Goal: Information Seeking & Learning: Check status

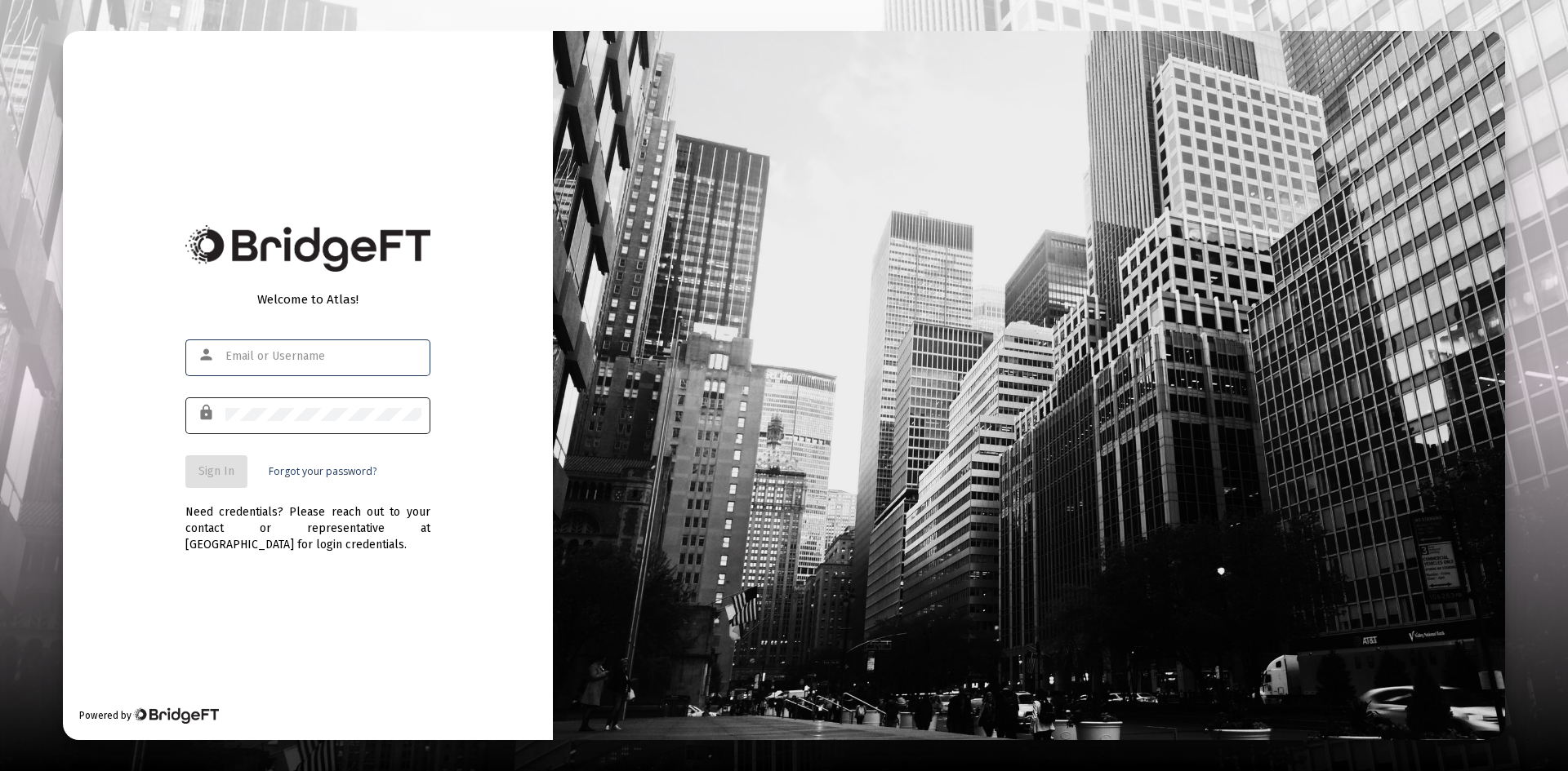
type input "[PERSON_NAME][EMAIL_ADDRESS][DOMAIN_NAME]"
click at [314, 407] on div at bounding box center [323, 415] width 196 height 40
click at [223, 469] on span "Sign In" at bounding box center [216, 472] width 36 height 14
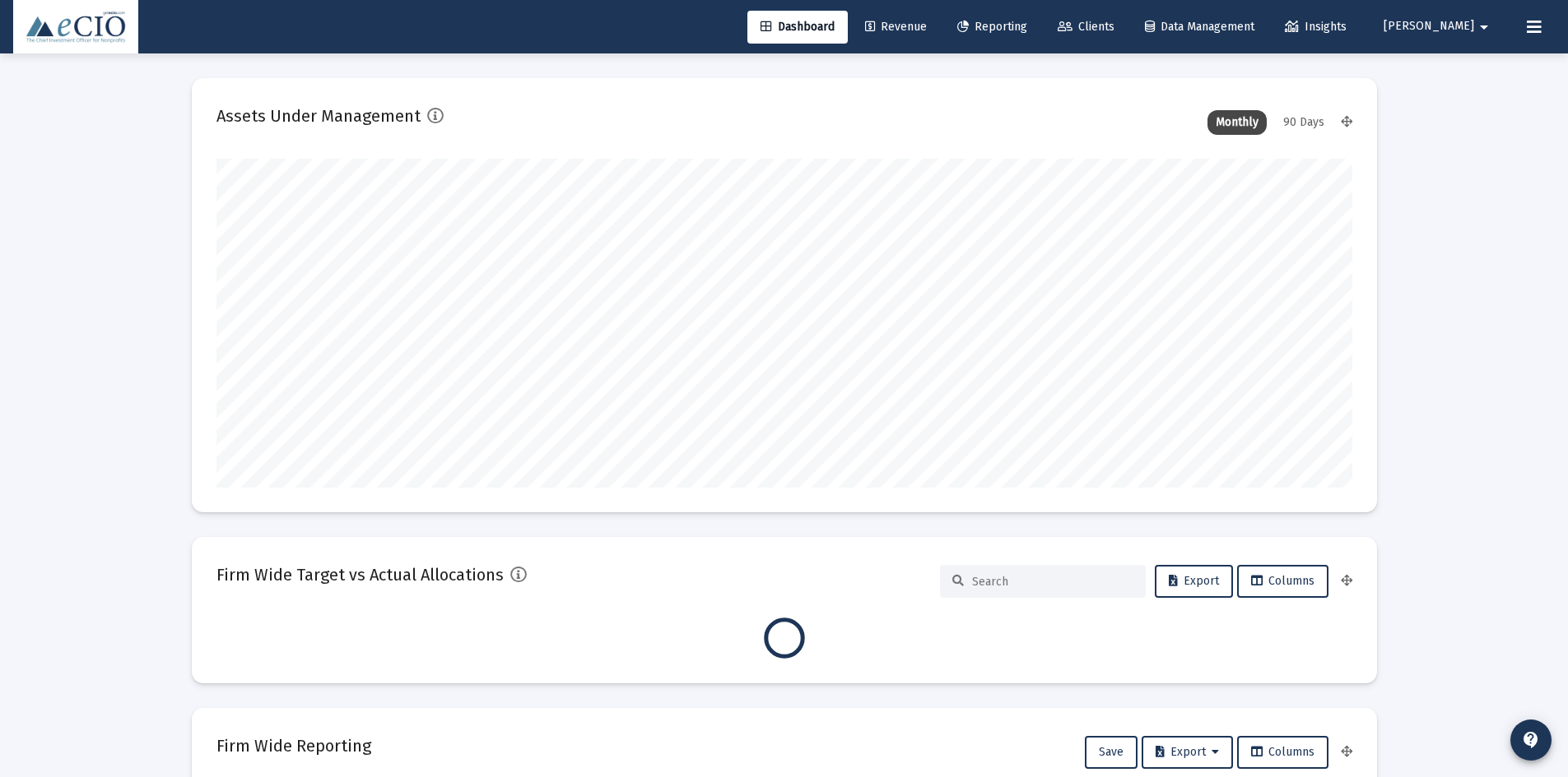
scroll to position [329, 1136]
type input "[DATE]"
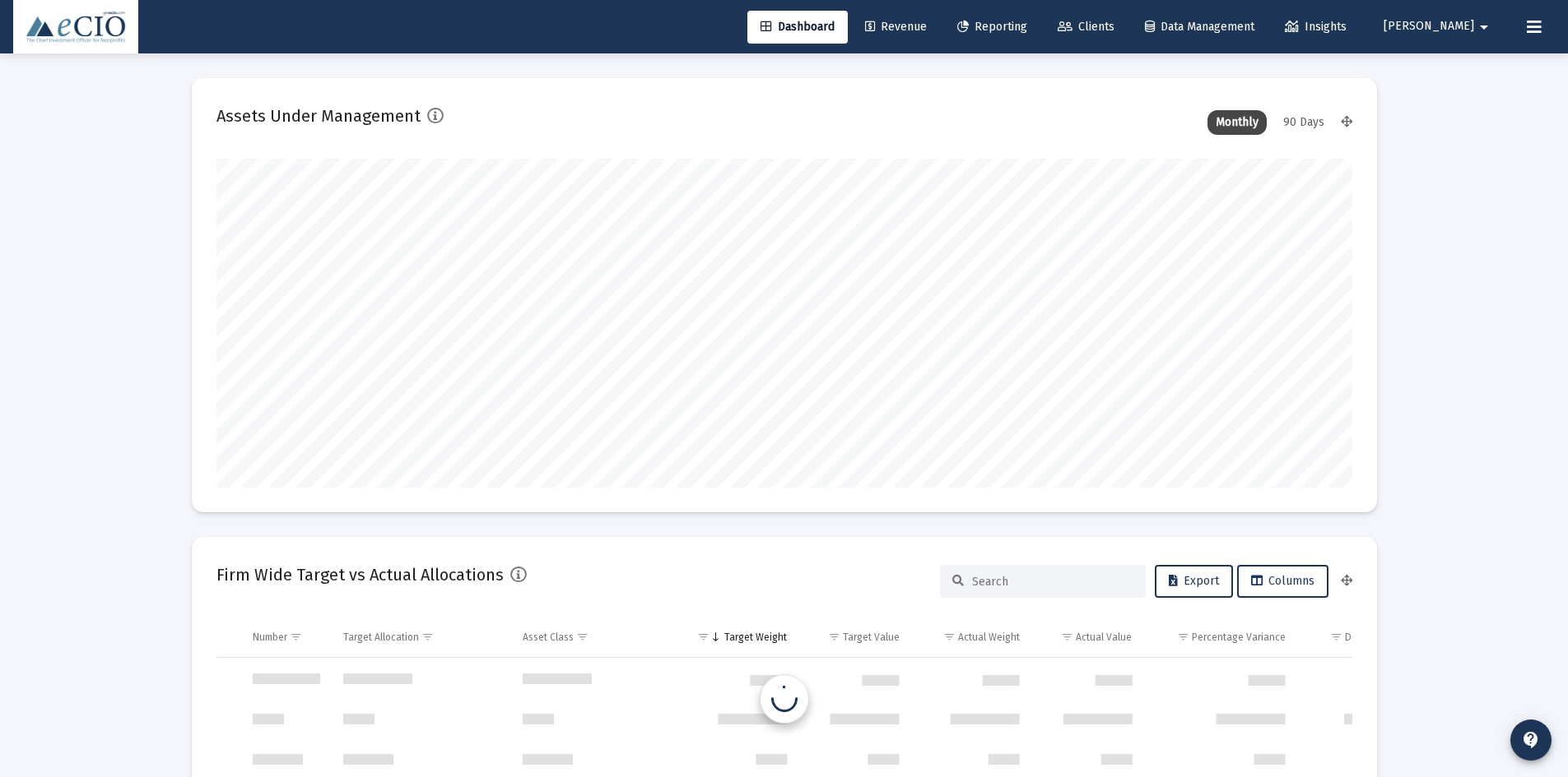
scroll to position [329, 531]
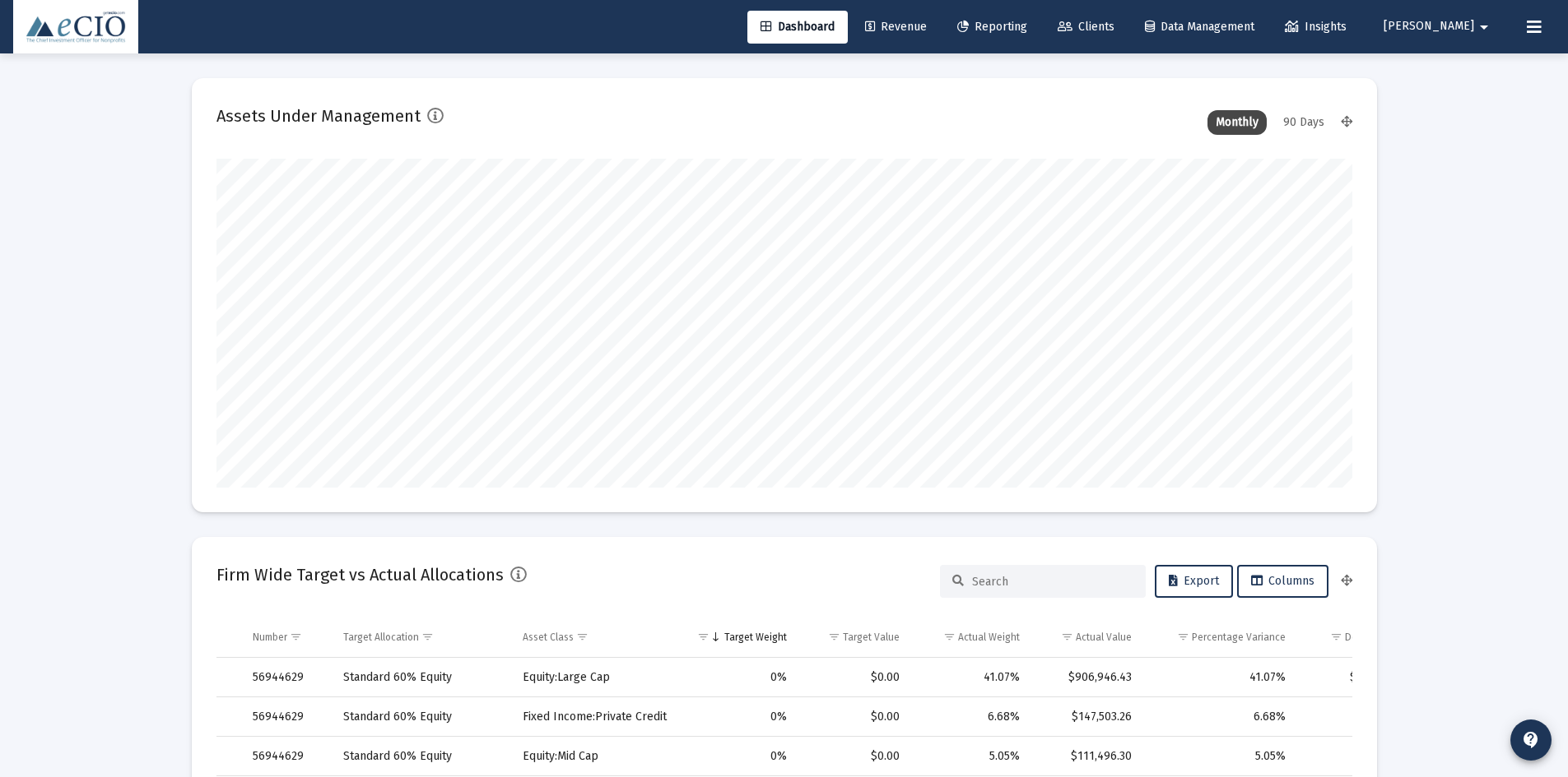
click at [1025, 27] on span "Reporting" at bounding box center [991, 26] width 70 height 14
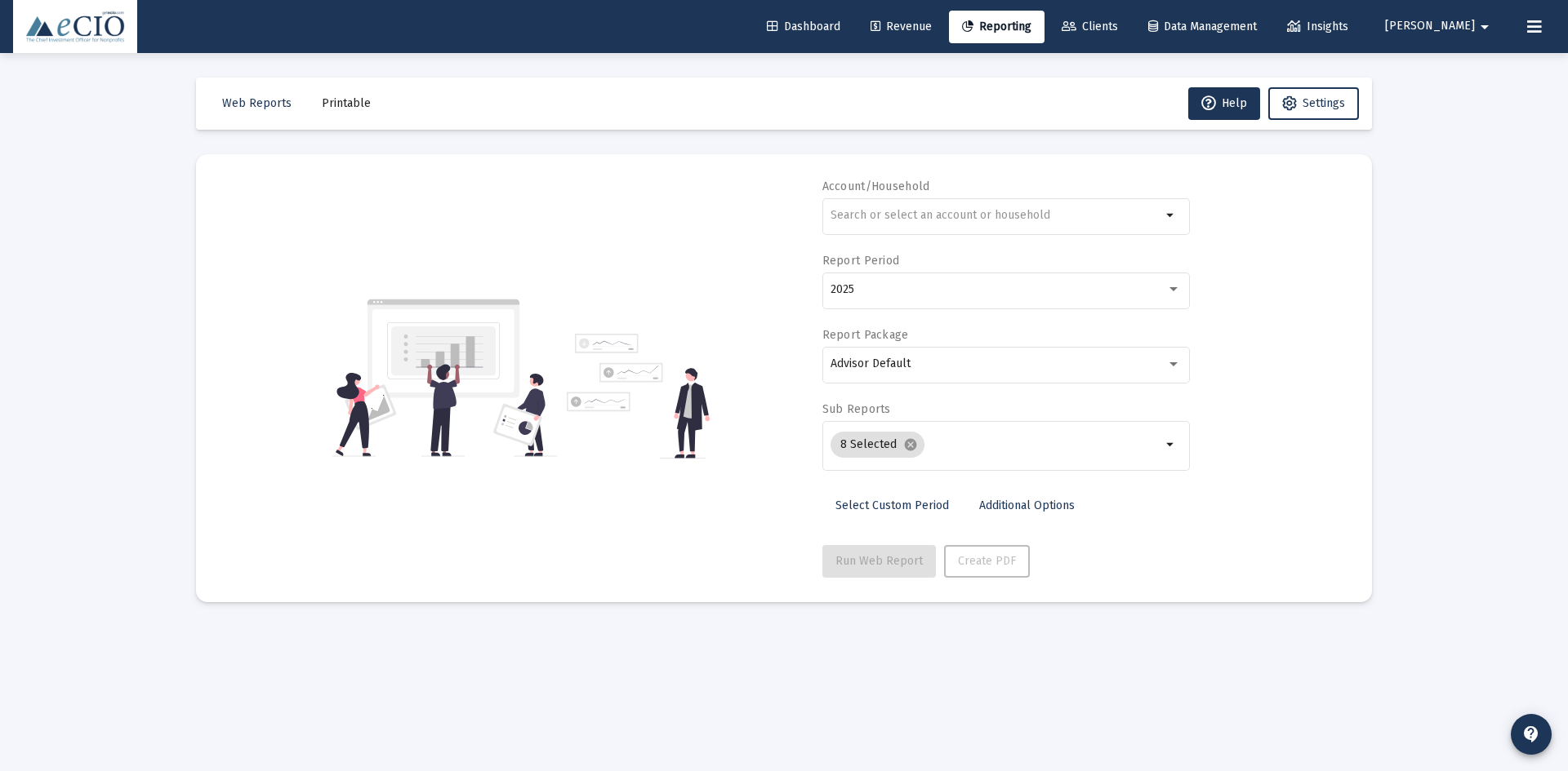
click at [932, 29] on span "Revenue" at bounding box center [901, 26] width 61 height 14
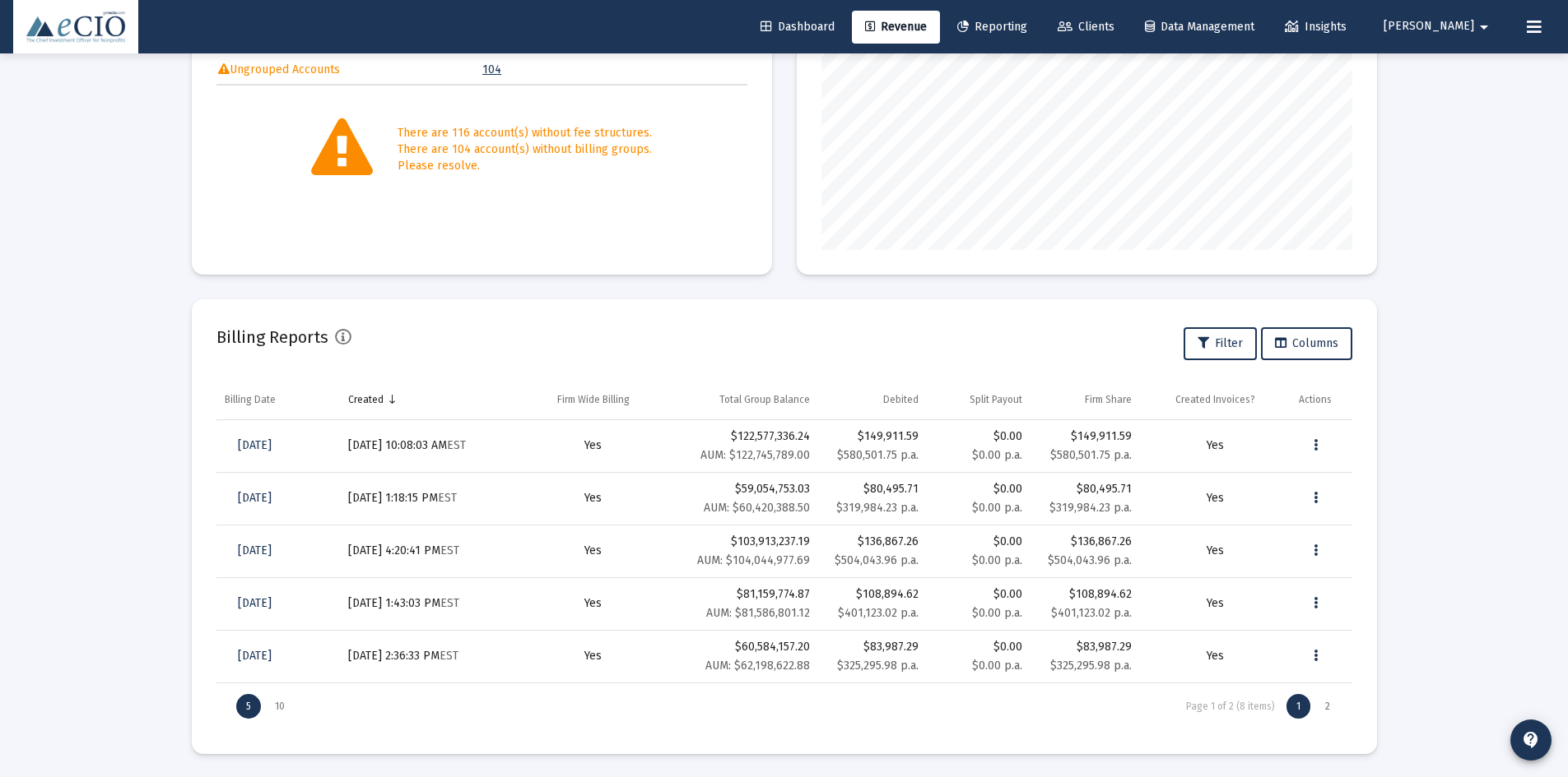
scroll to position [317, 0]
click at [278, 711] on div "10" at bounding box center [280, 705] width 30 height 25
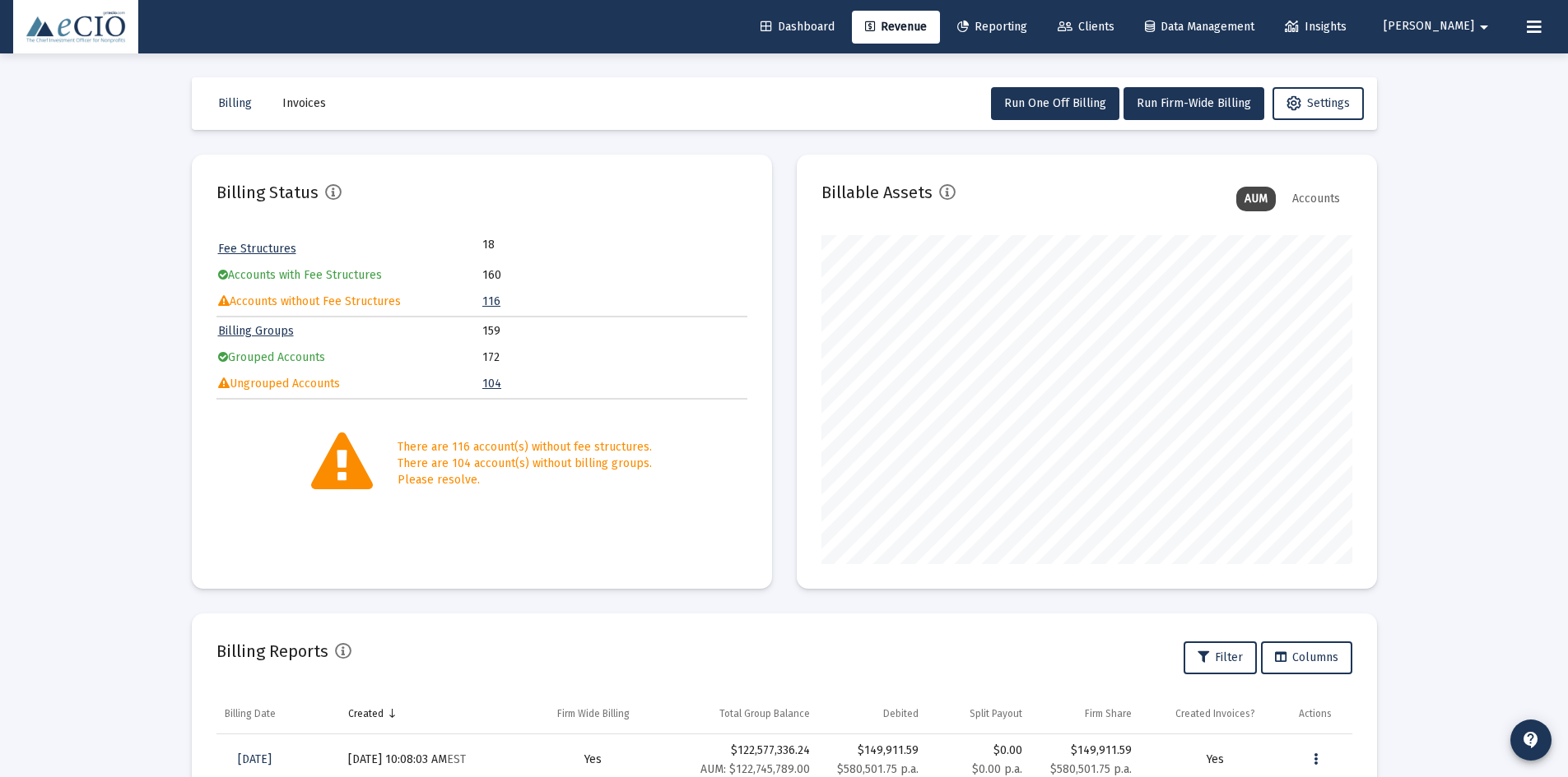
scroll to position [0, 0]
click at [104, 39] on img at bounding box center [76, 26] width 100 height 33
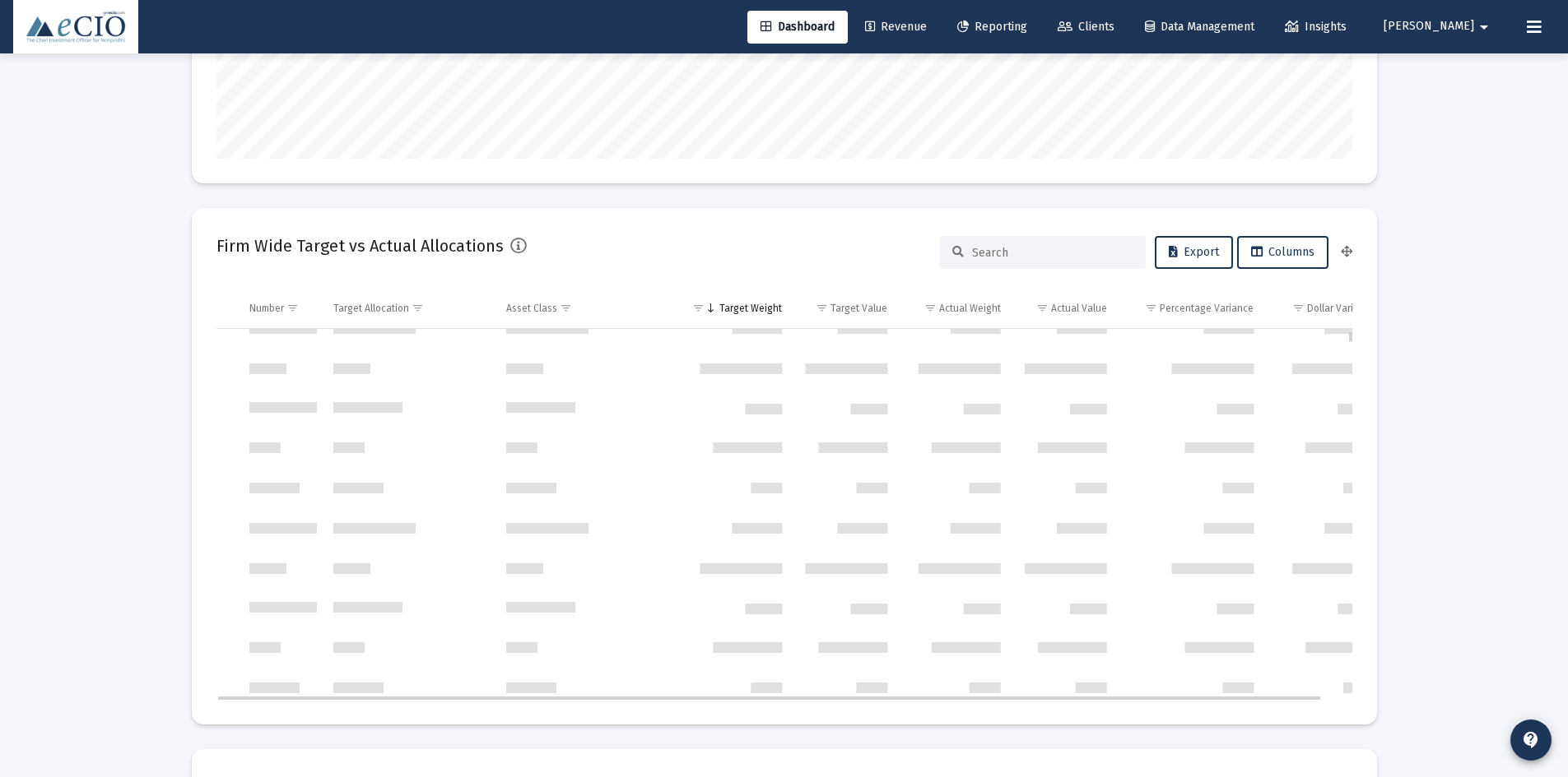
scroll to position [428, 0]
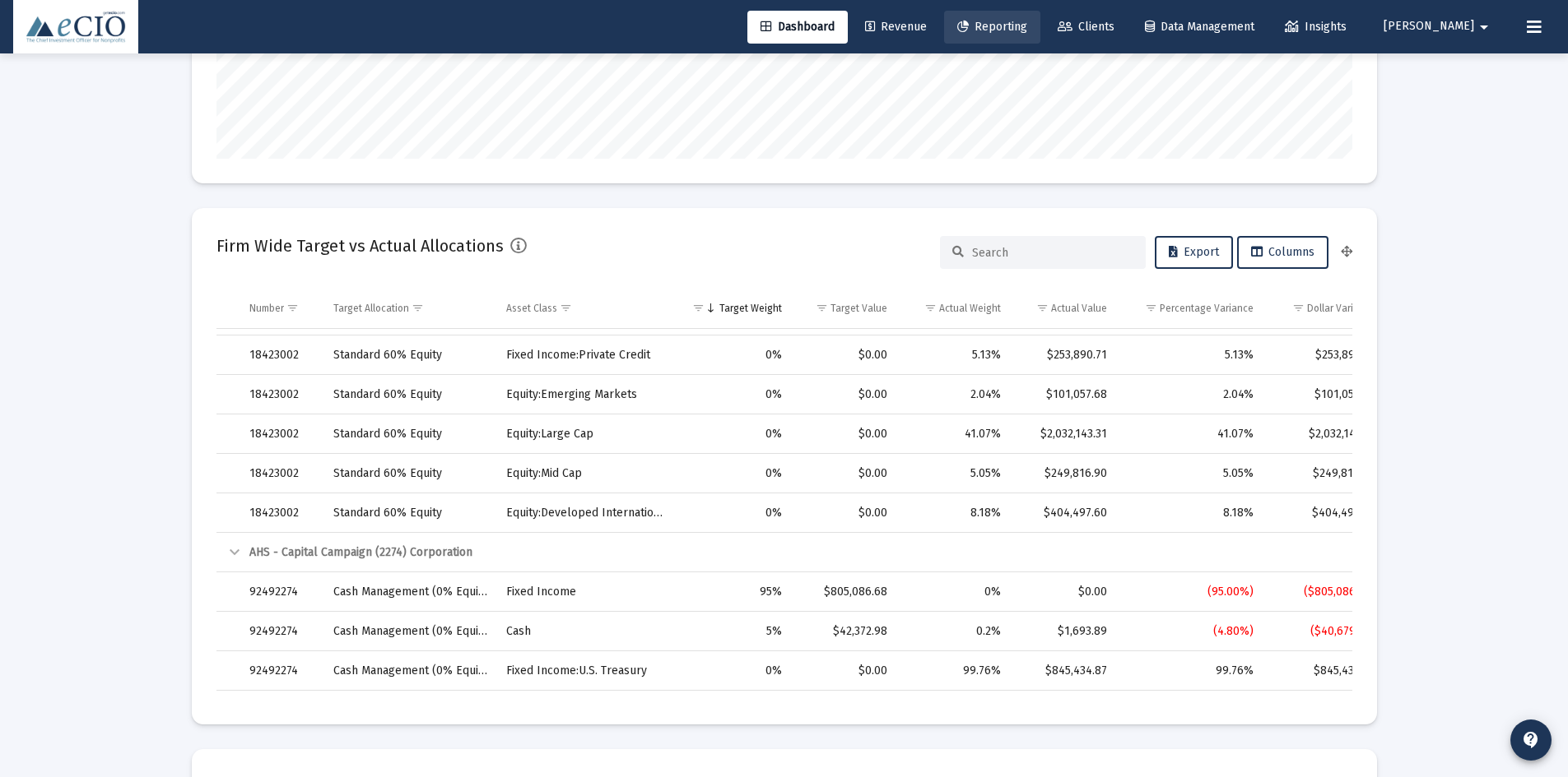
click at [1027, 33] on span "Reporting" at bounding box center [991, 26] width 70 height 14
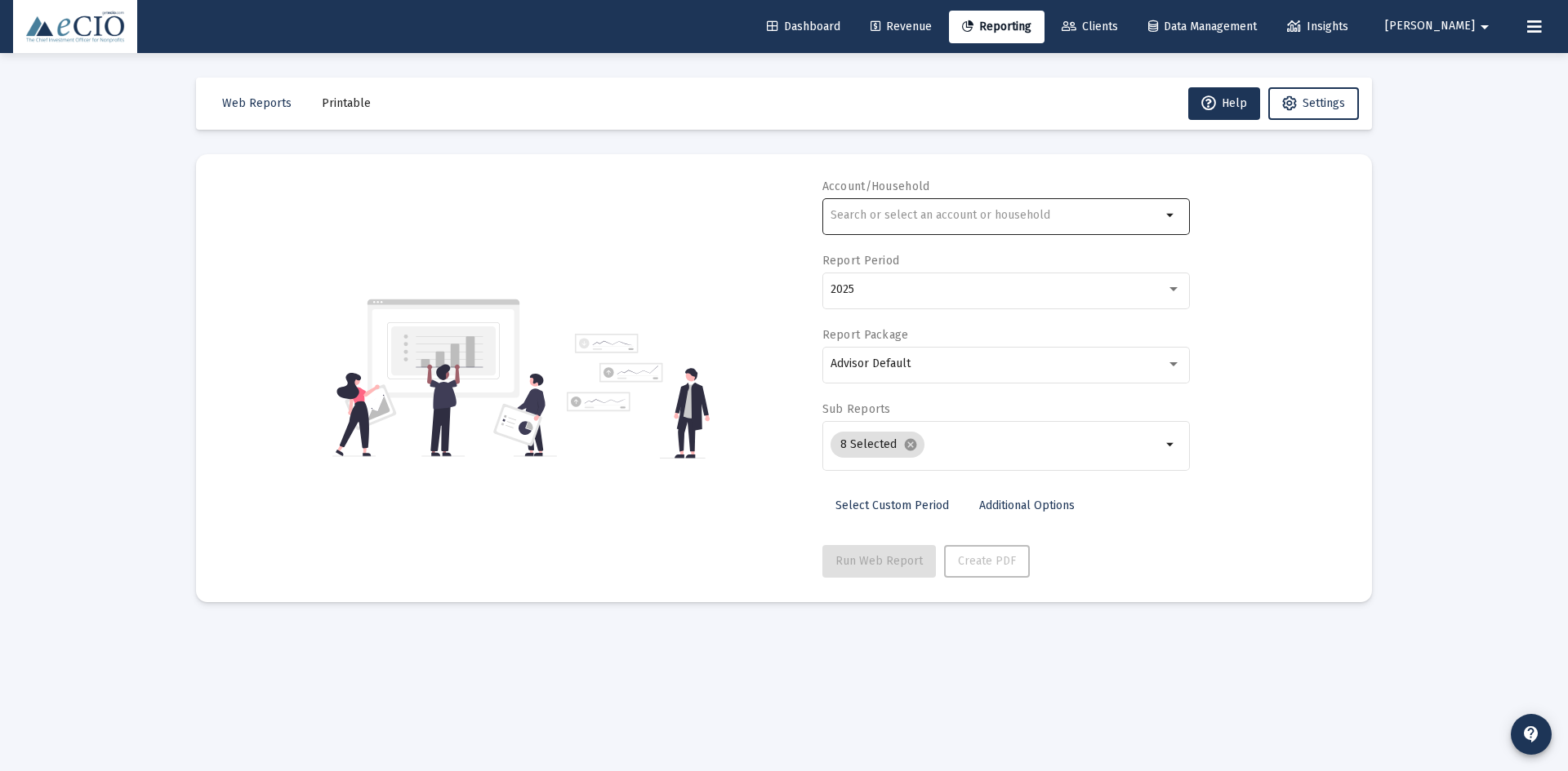
click at [918, 207] on div at bounding box center [996, 215] width 331 height 40
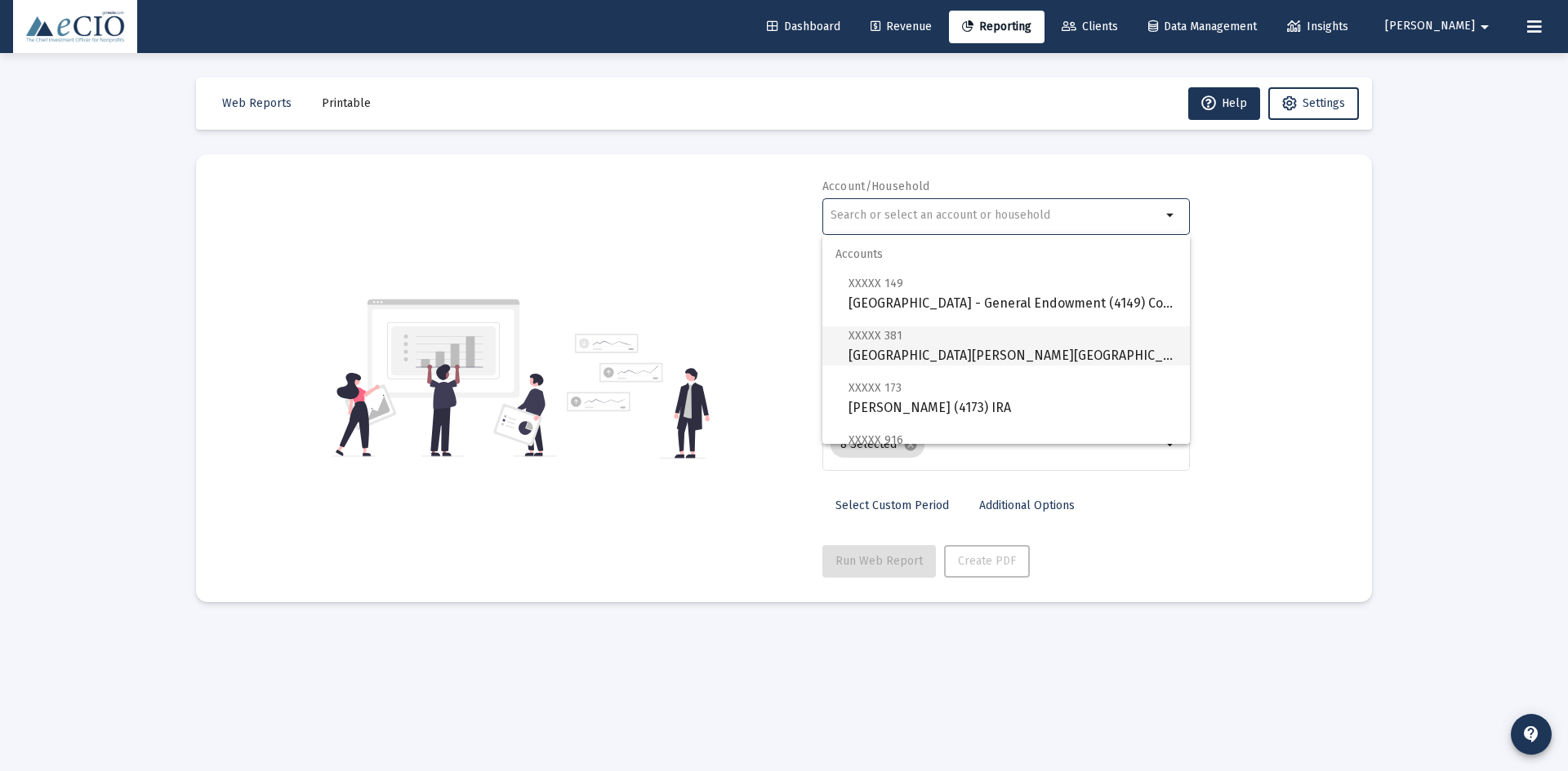
click at [895, 339] on span "XXXXX 381" at bounding box center [875, 336] width 54 height 14
type input "[GEOGRAPHIC_DATA][PERSON_NAME][GEOGRAPHIC_DATA] (0381) Corporation"
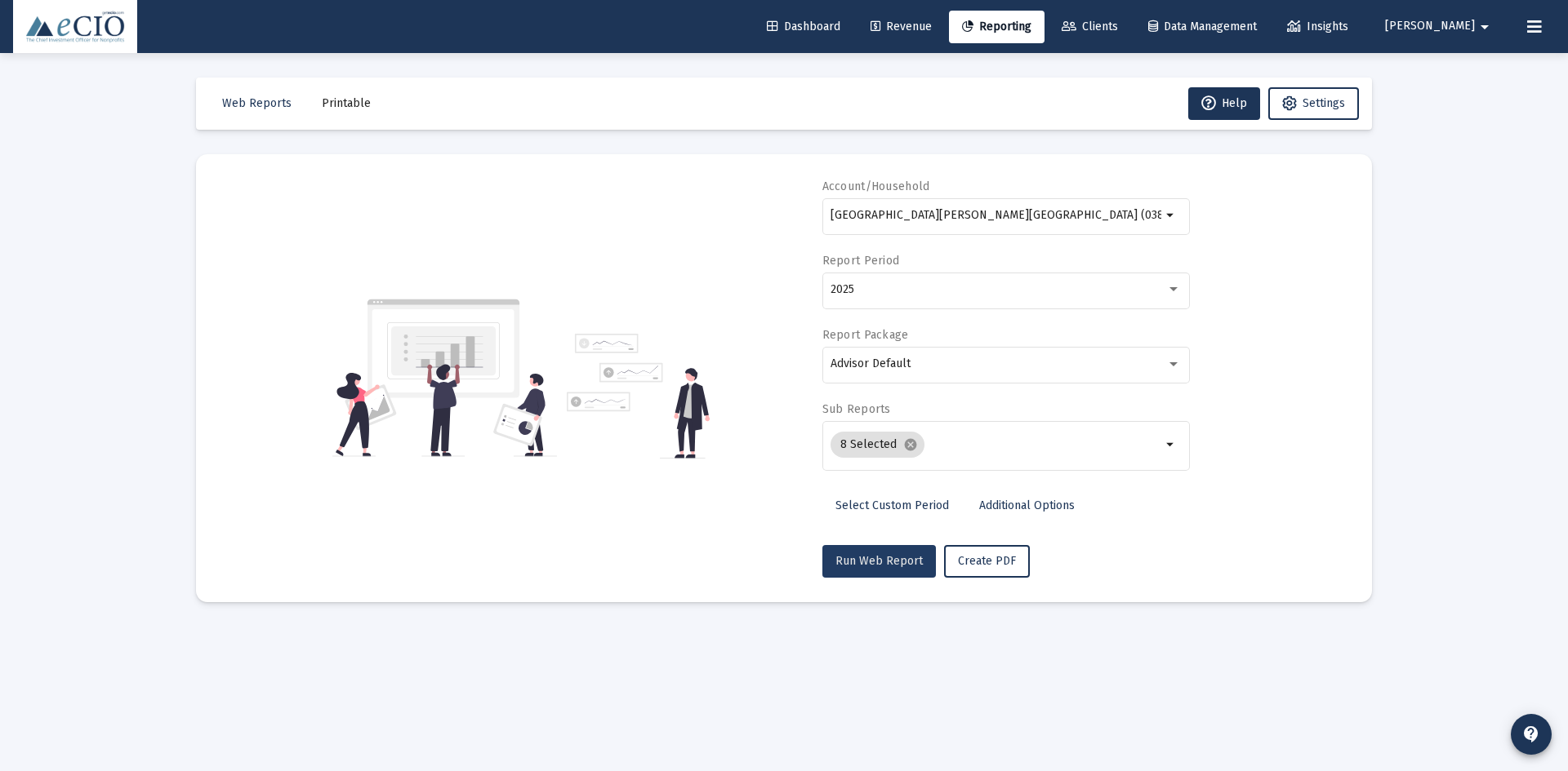
click at [887, 561] on span "Run Web Report" at bounding box center [879, 561] width 87 height 14
select select "View all"
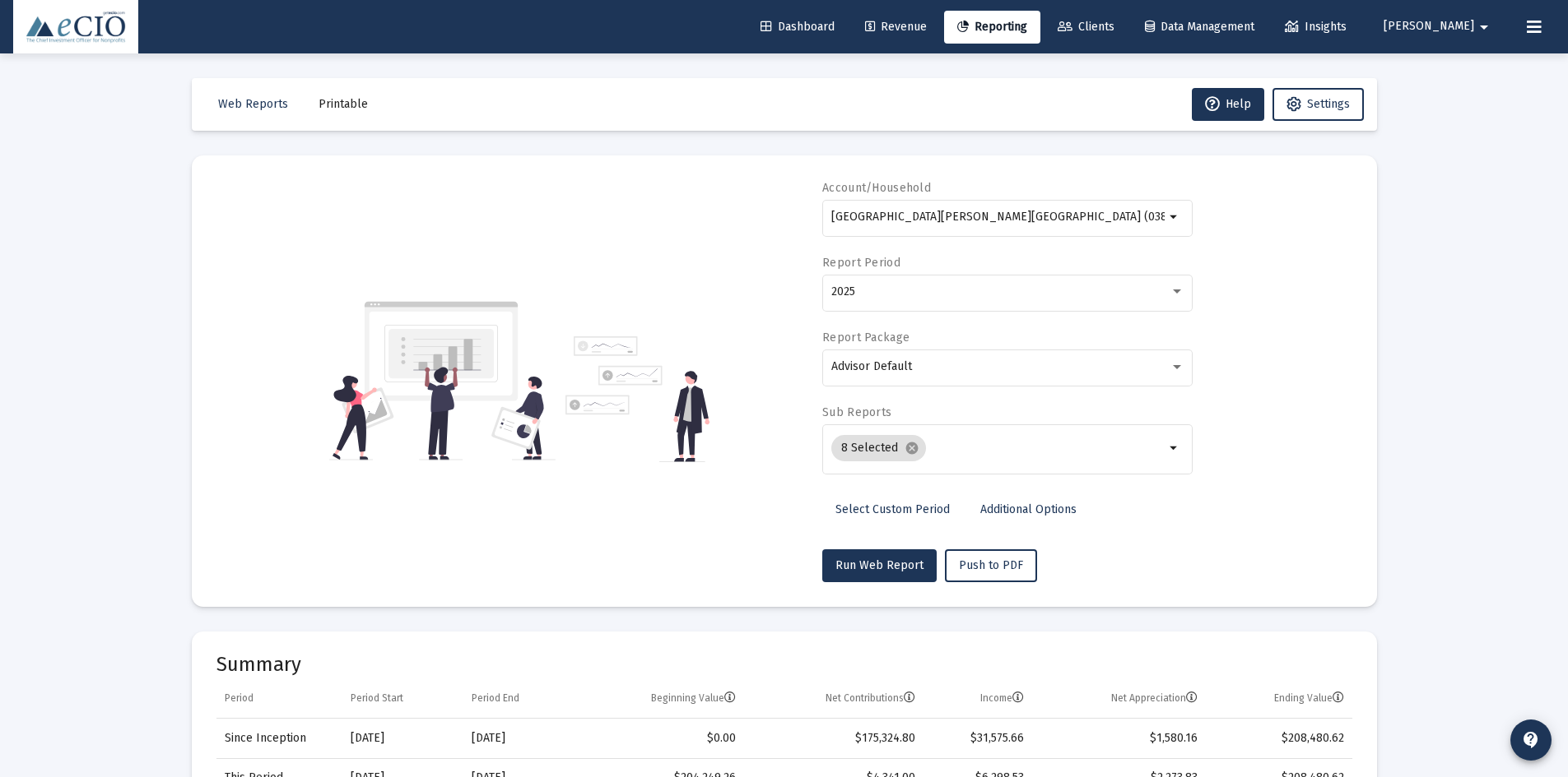
click at [871, 239] on div "[GEOGRAPHIC_DATA][PERSON_NAME][GEOGRAPHIC_DATA] (0381) Corporation arrow_drop_d…" at bounding box center [1007, 226] width 371 height 53
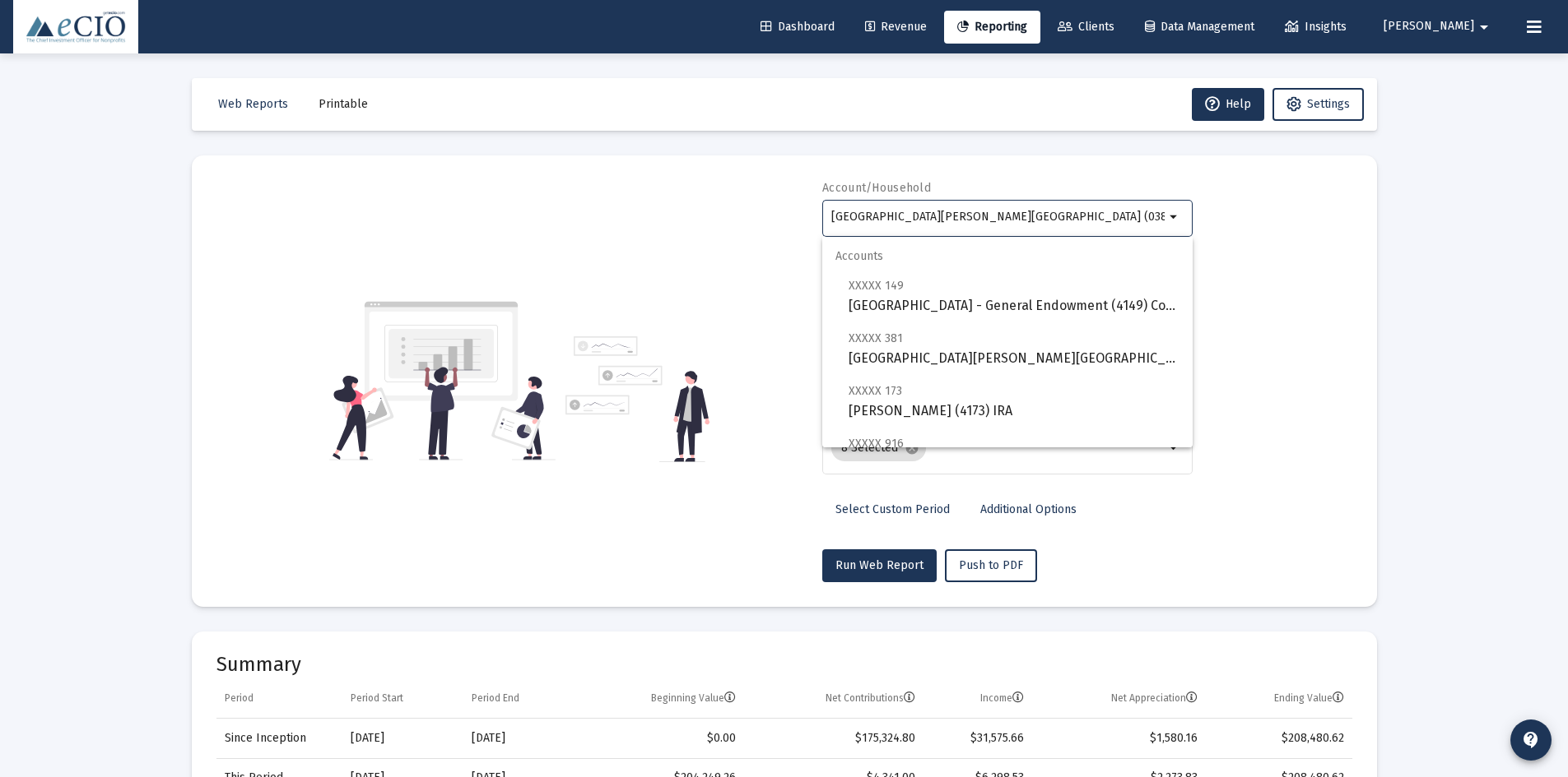
click at [883, 219] on input "[GEOGRAPHIC_DATA][PERSON_NAME][GEOGRAPHIC_DATA] (0381) Corporation" at bounding box center [997, 216] width 334 height 13
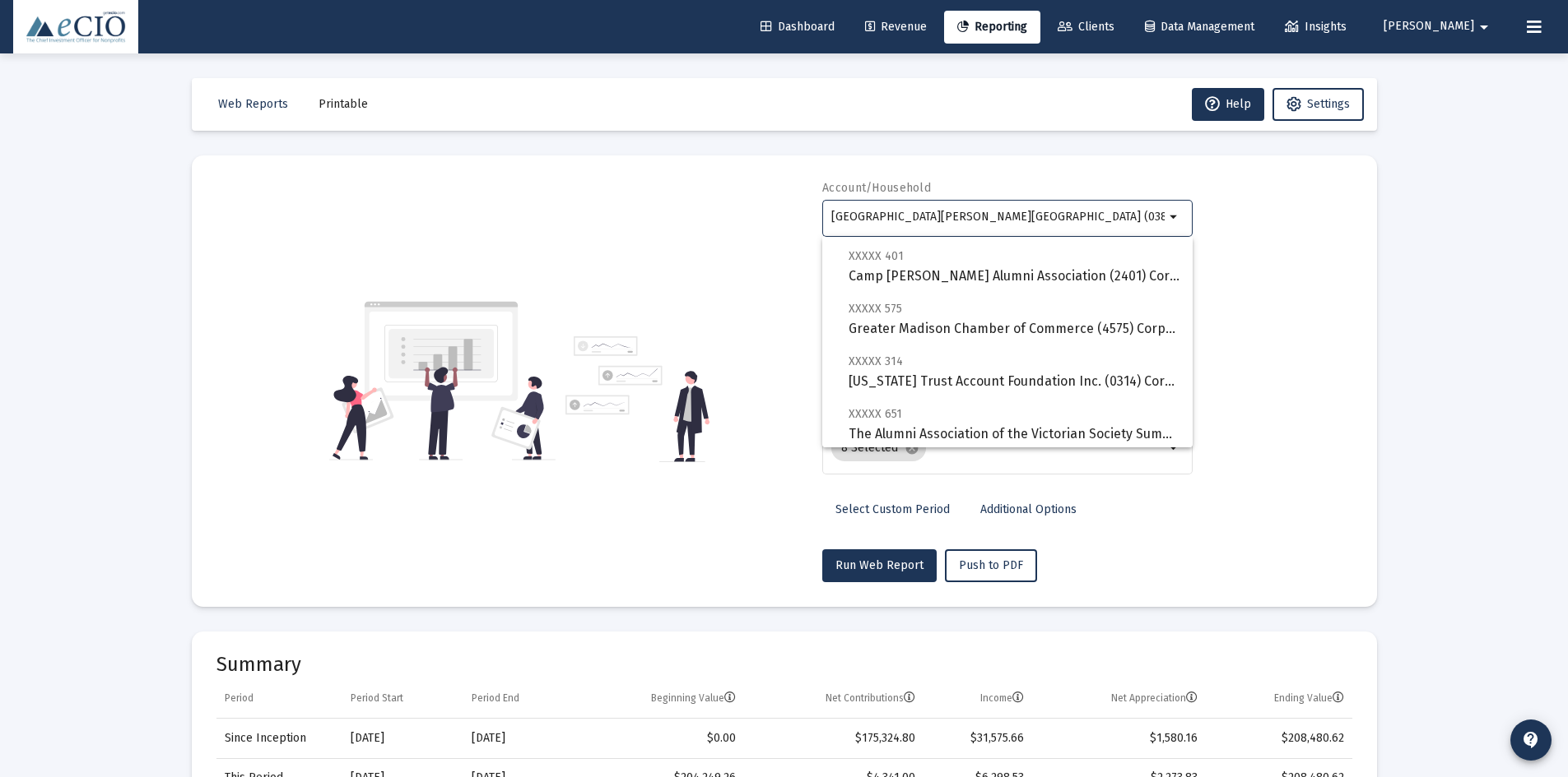
scroll to position [246, 0]
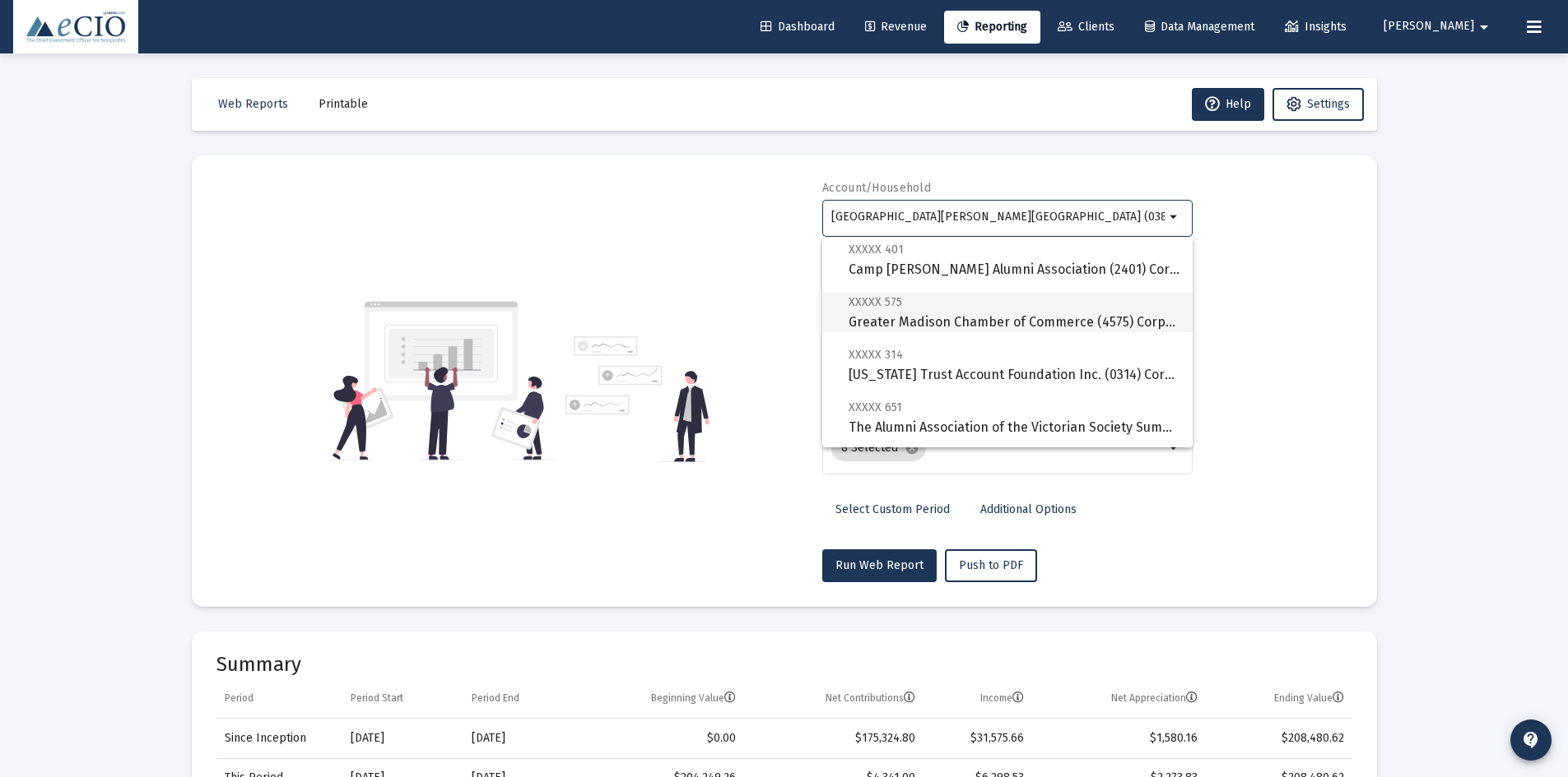
click at [865, 323] on span "XXXXX 575 Greater Madison Chamber of Commerce (4575) Corporation" at bounding box center [1014, 312] width 331 height 40
type input "Greater Madison Chamber of Commerce (4575) Corporation"
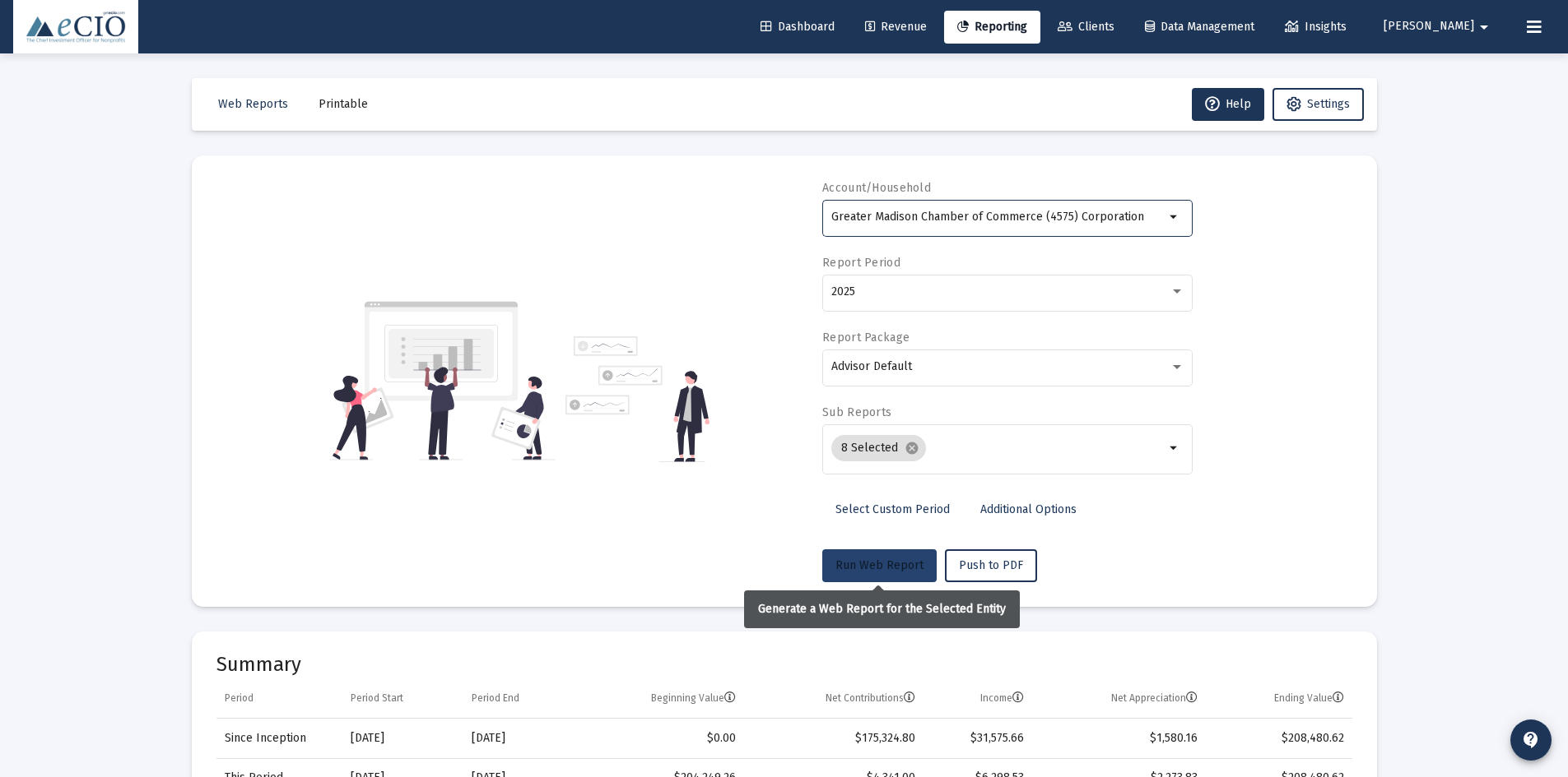
click at [861, 555] on button "Run Web Report" at bounding box center [880, 565] width 114 height 33
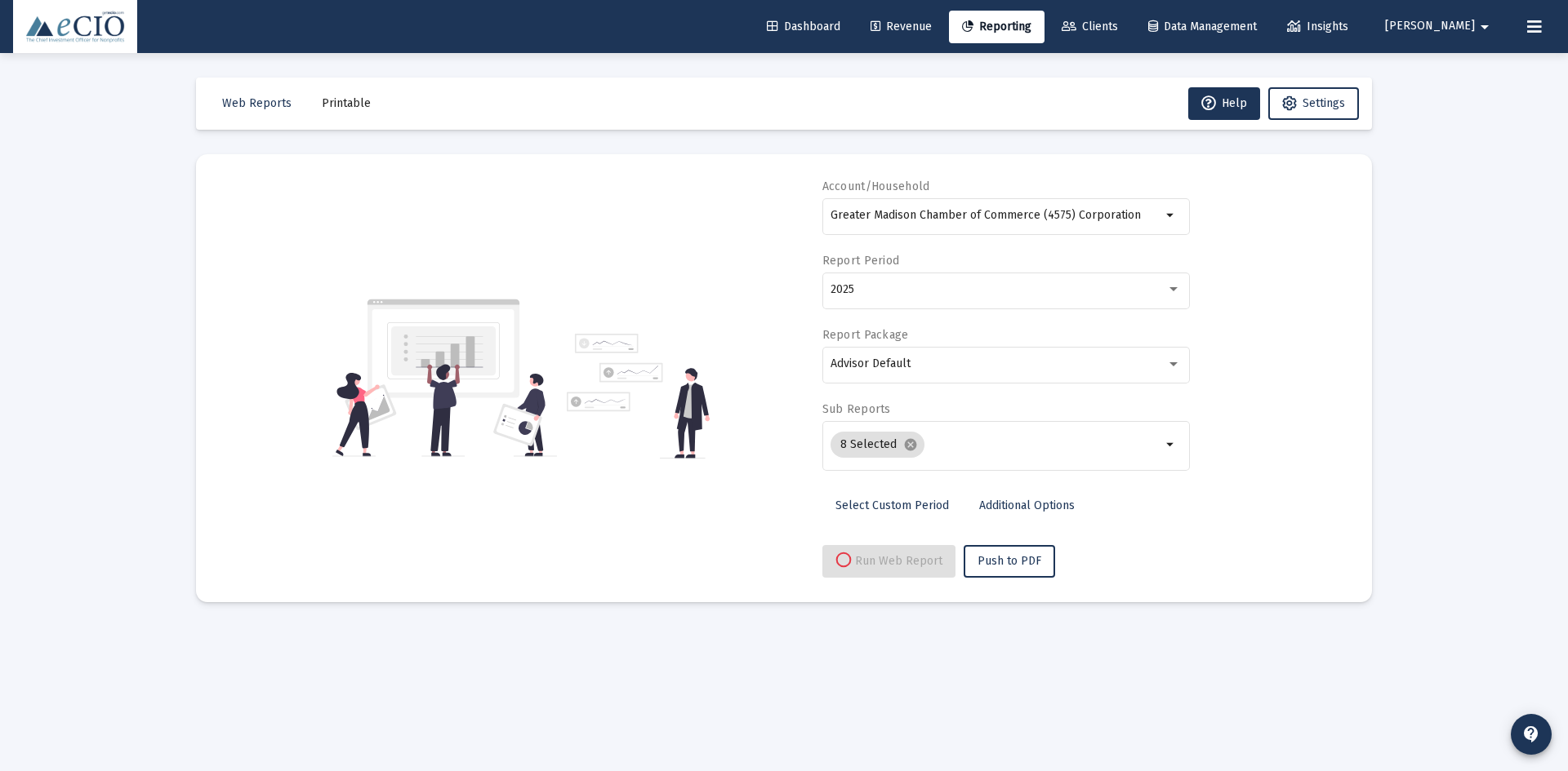
select select "View all"
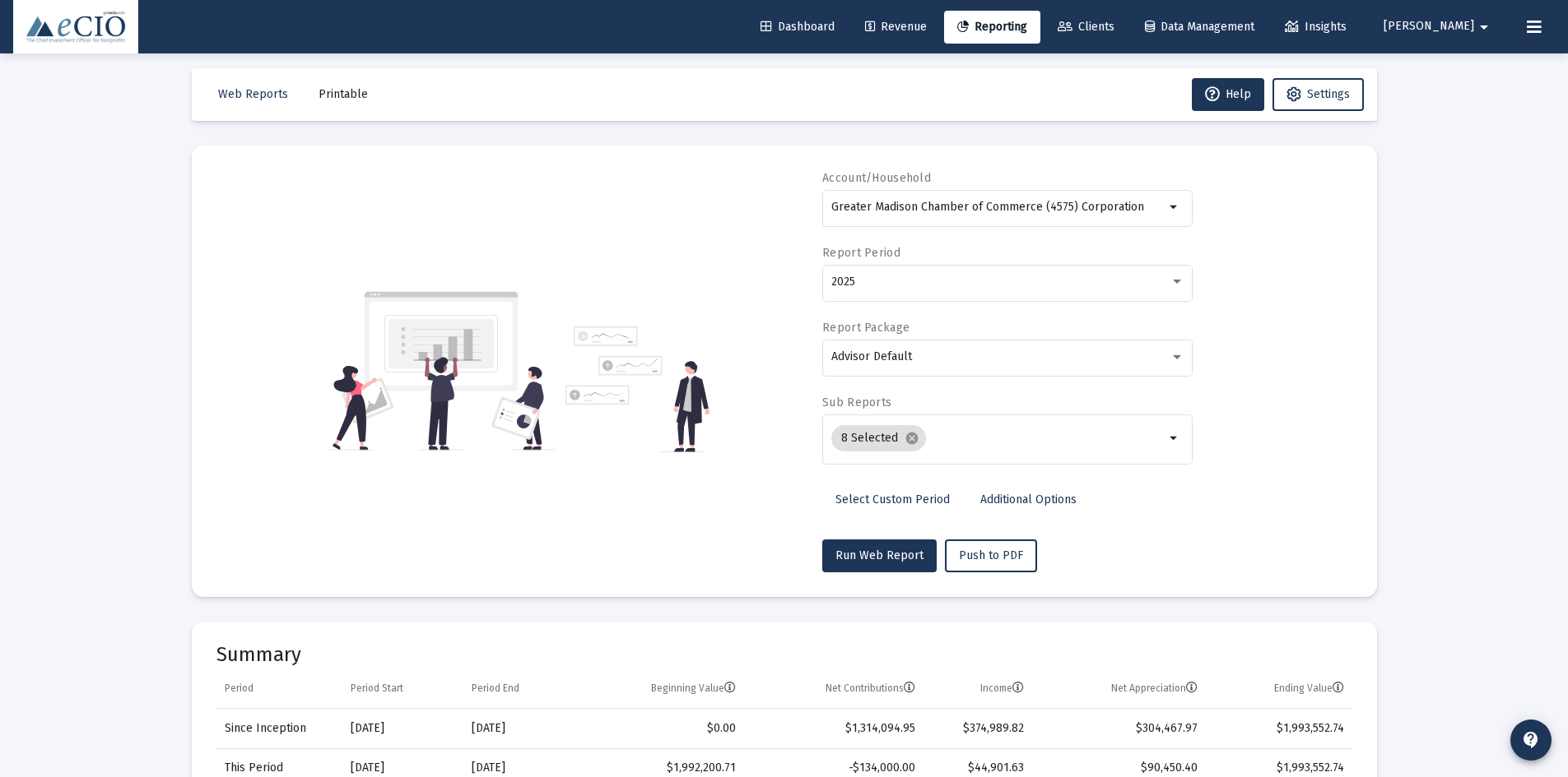
scroll to position [0, 0]
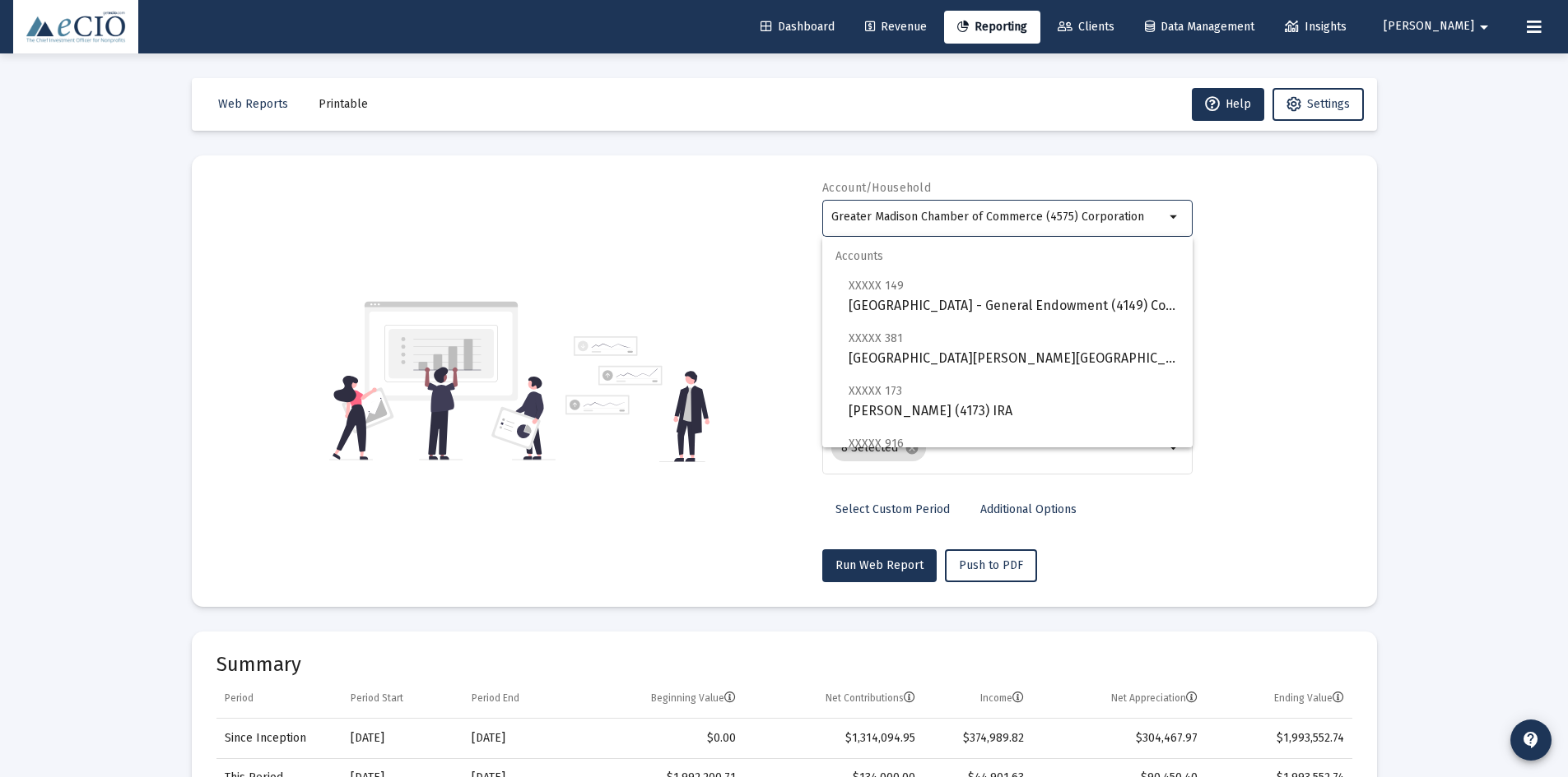
click at [1006, 223] on input "Greater Madison Chamber of Commerce (4575) Corporation" at bounding box center [997, 216] width 334 height 13
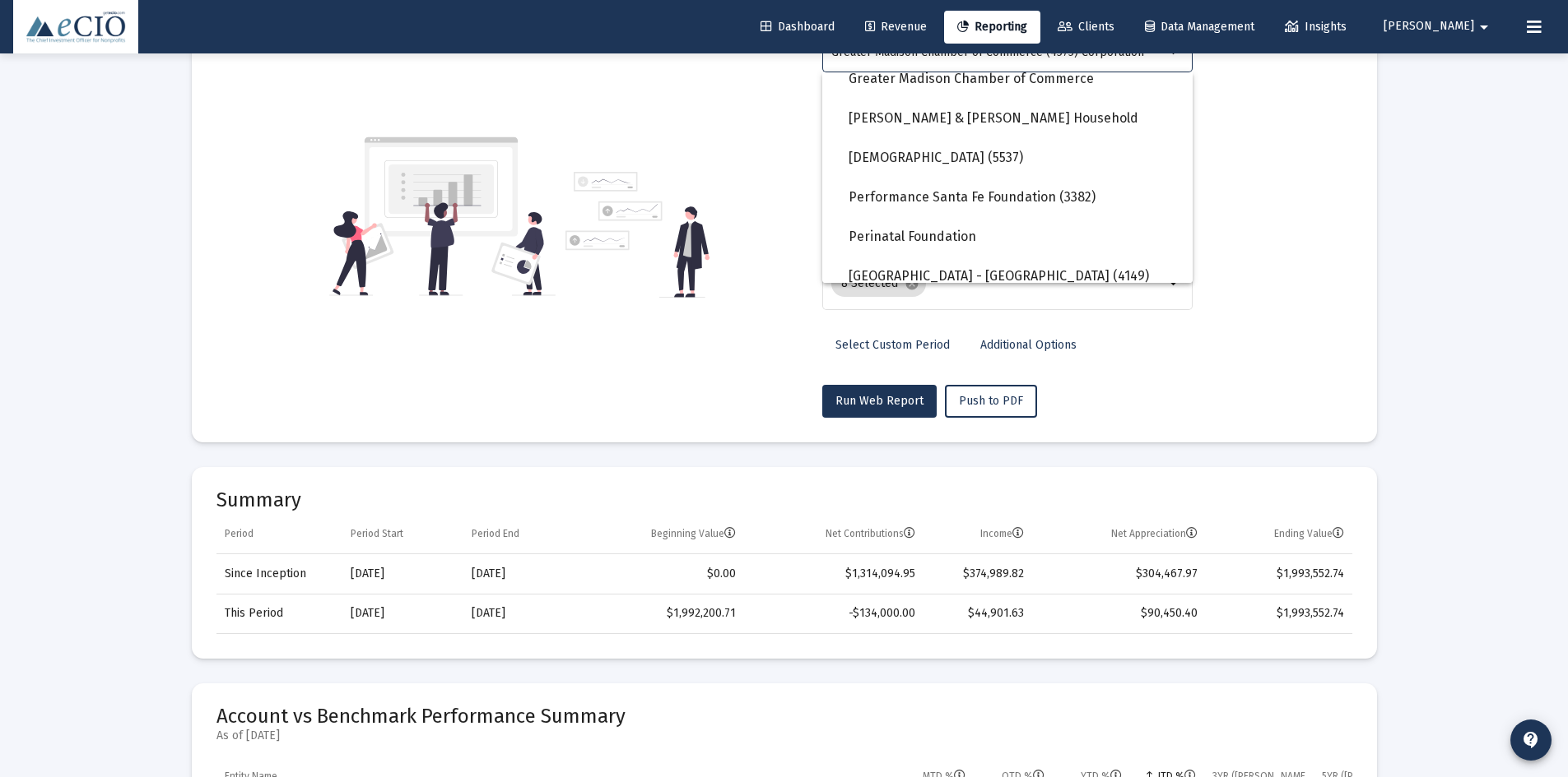
scroll to position [1398, 0]
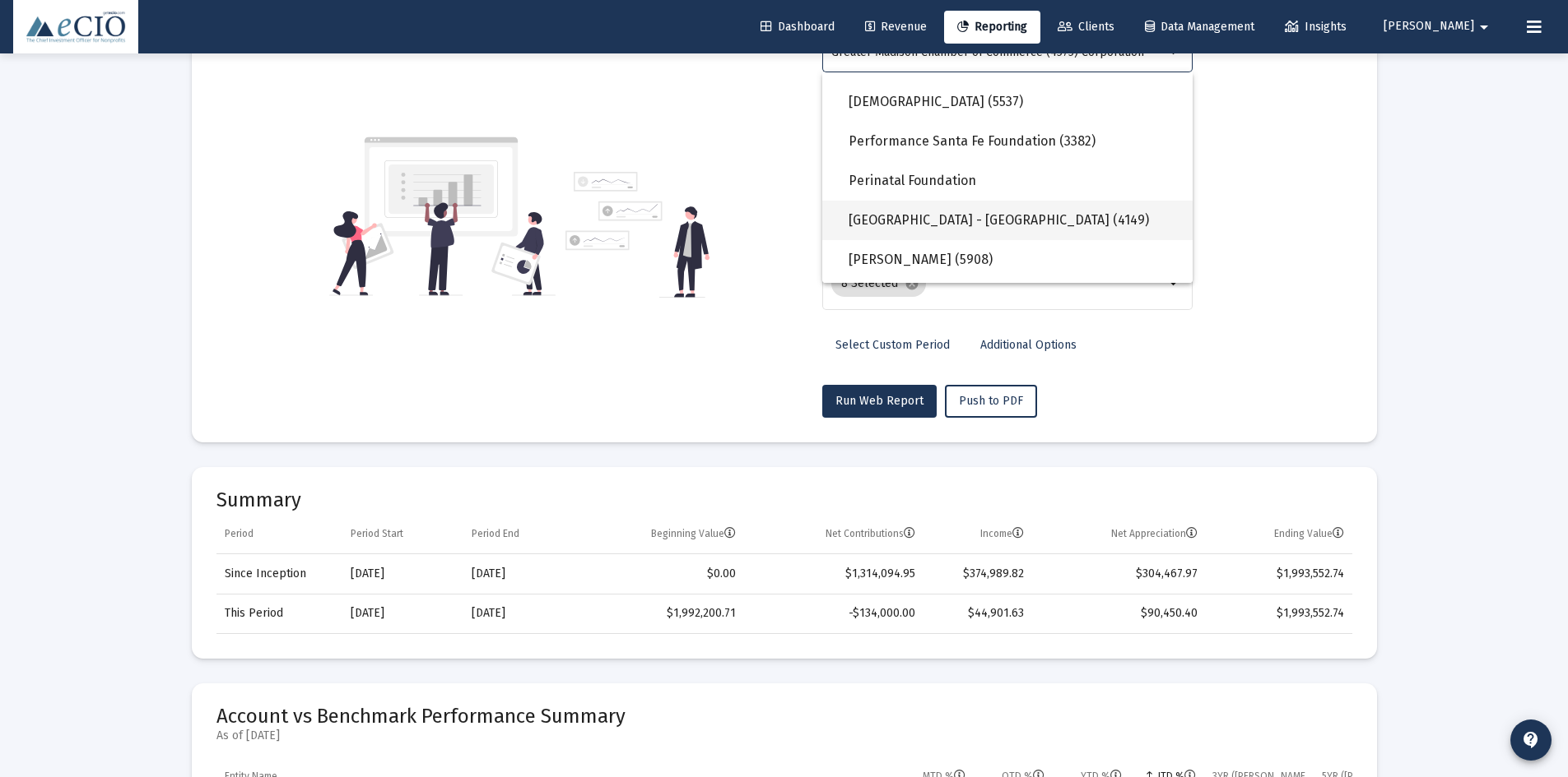
click at [936, 217] on span "[GEOGRAPHIC_DATA] - [GEOGRAPHIC_DATA] (4149)" at bounding box center [1014, 220] width 331 height 40
type input "[GEOGRAPHIC_DATA] - [GEOGRAPHIC_DATA] (4149)"
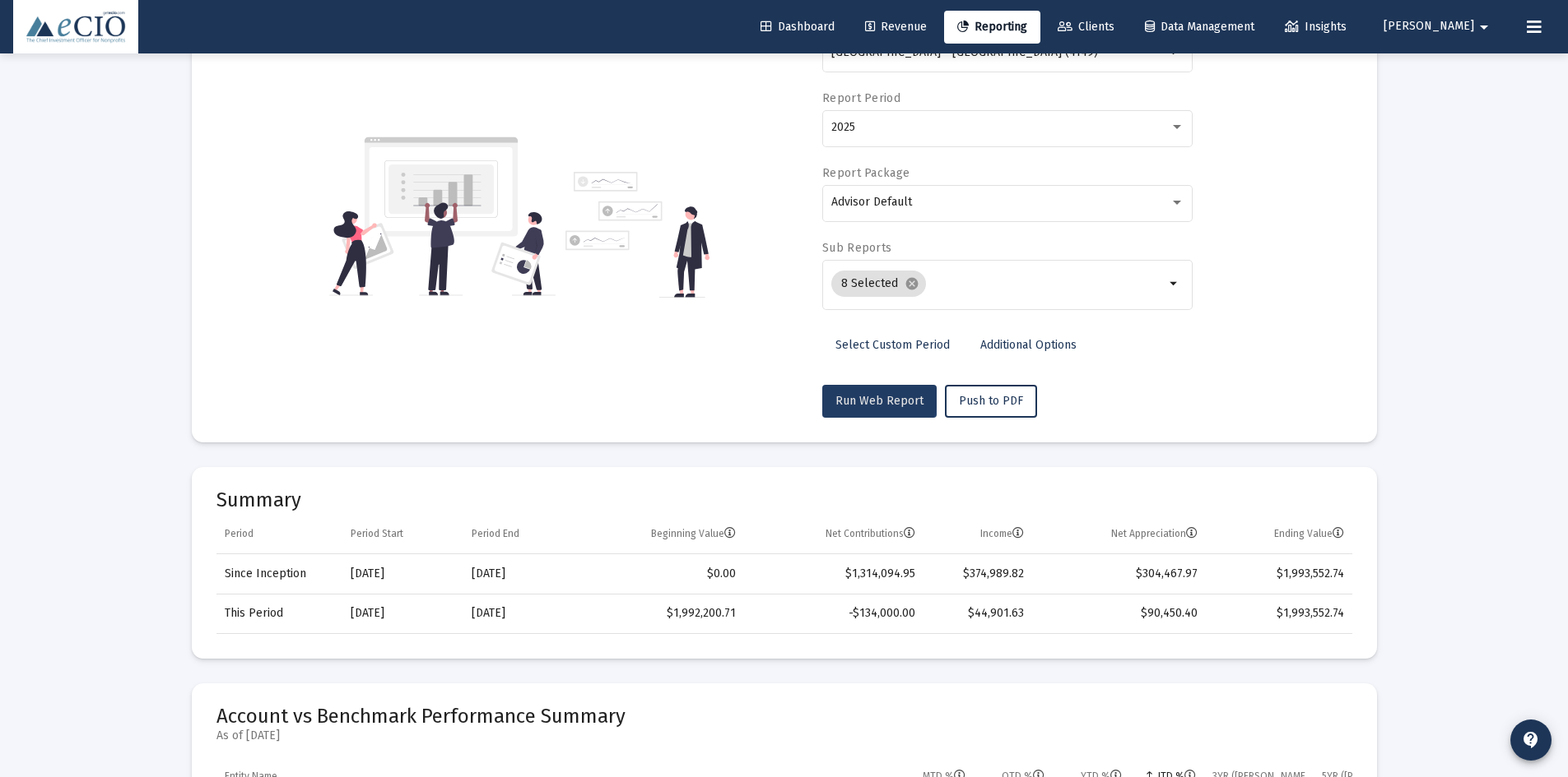
click at [878, 398] on span "Run Web Report" at bounding box center [880, 401] width 88 height 14
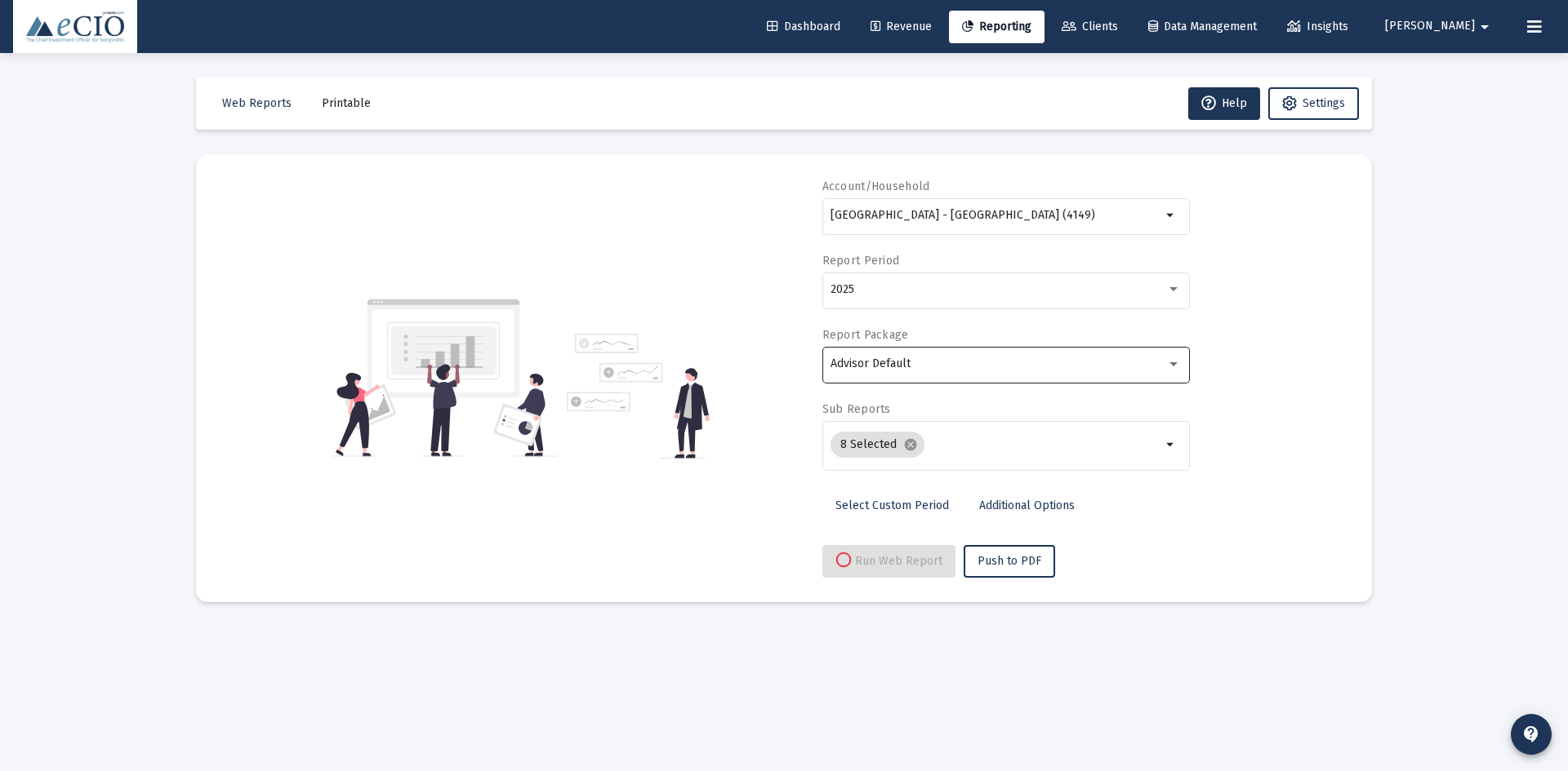
select select "View all"
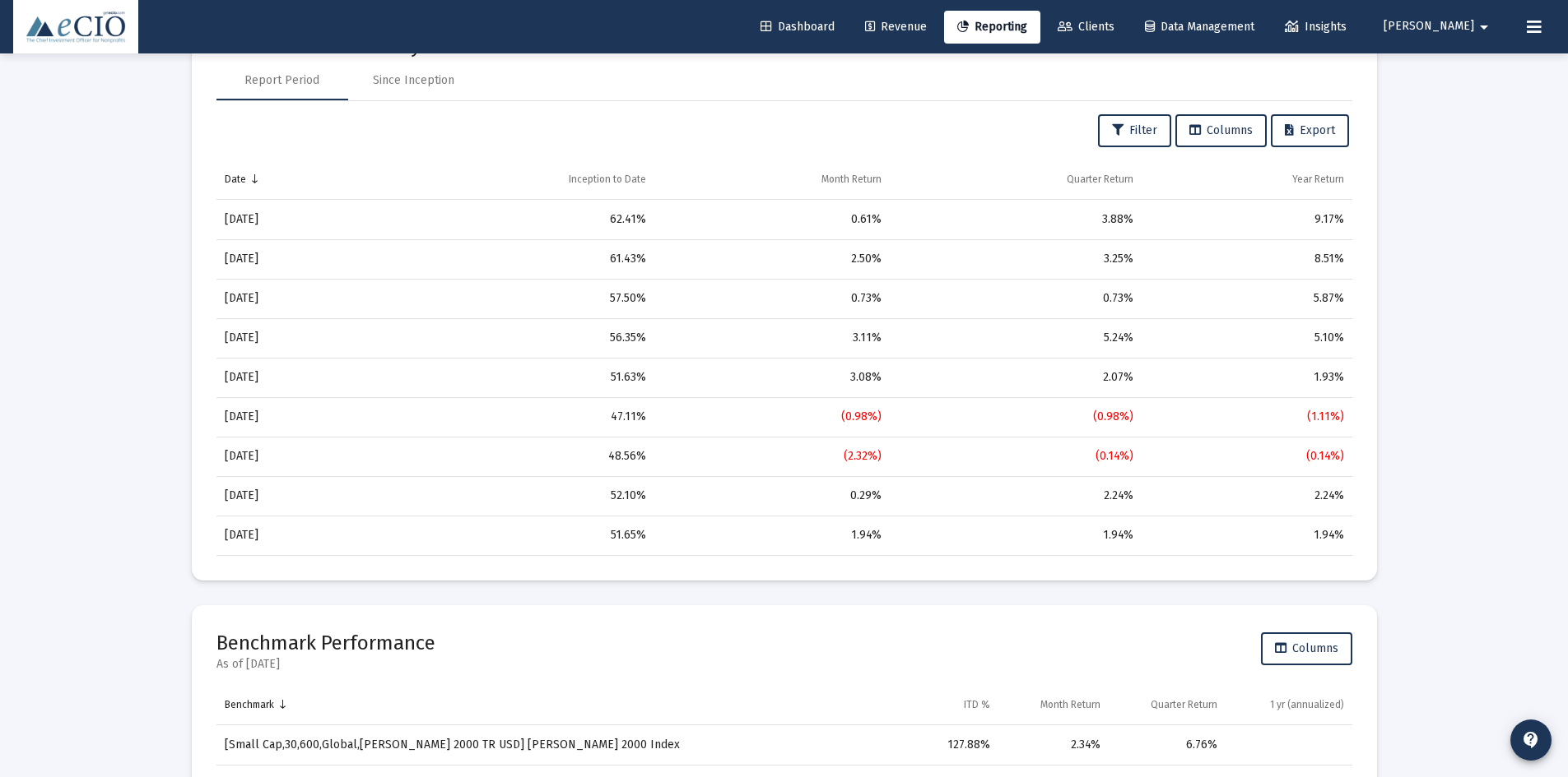
scroll to position [1563, 0]
